Goal: Check status: Check status

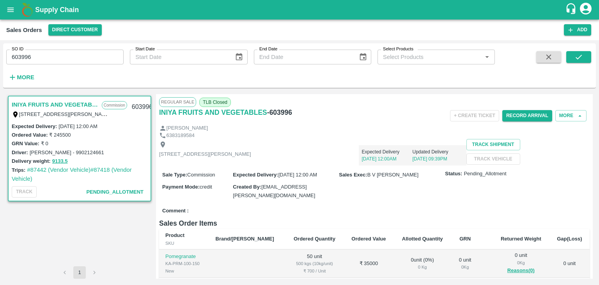
scroll to position [275, 0]
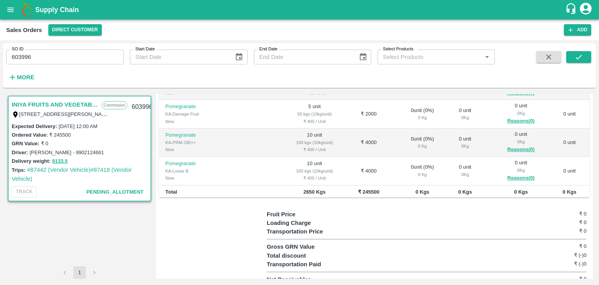
click at [148, 233] on div "INIYA FRUITS AND VEGETABLES Commission TC/73, ANNA FRUITS MARKET KOYAMBEDU, Che…" at bounding box center [79, 180] width 147 height 172
click at [103, 168] on link "#87418 (Vendor Vehicle)" at bounding box center [72, 174] width 120 height 15
click at [42, 169] on link "#87442 (Vendor Vehicle)" at bounding box center [59, 170] width 64 height 6
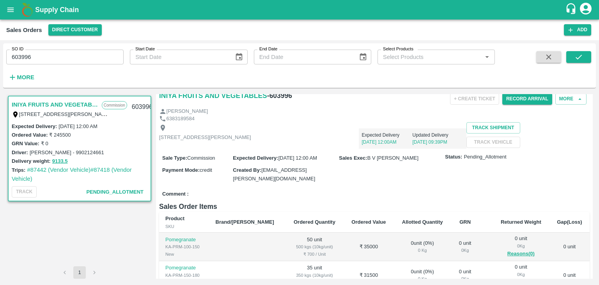
scroll to position [0, 0]
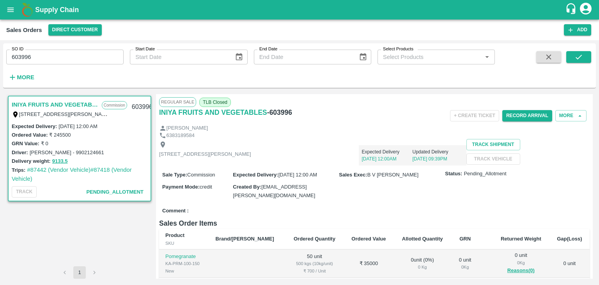
click at [210, 103] on span "TLB Closed" at bounding box center [215, 102] width 32 height 9
click at [184, 101] on span "Regular Sale" at bounding box center [177, 101] width 37 height 9
